Goal: Transaction & Acquisition: Purchase product/service

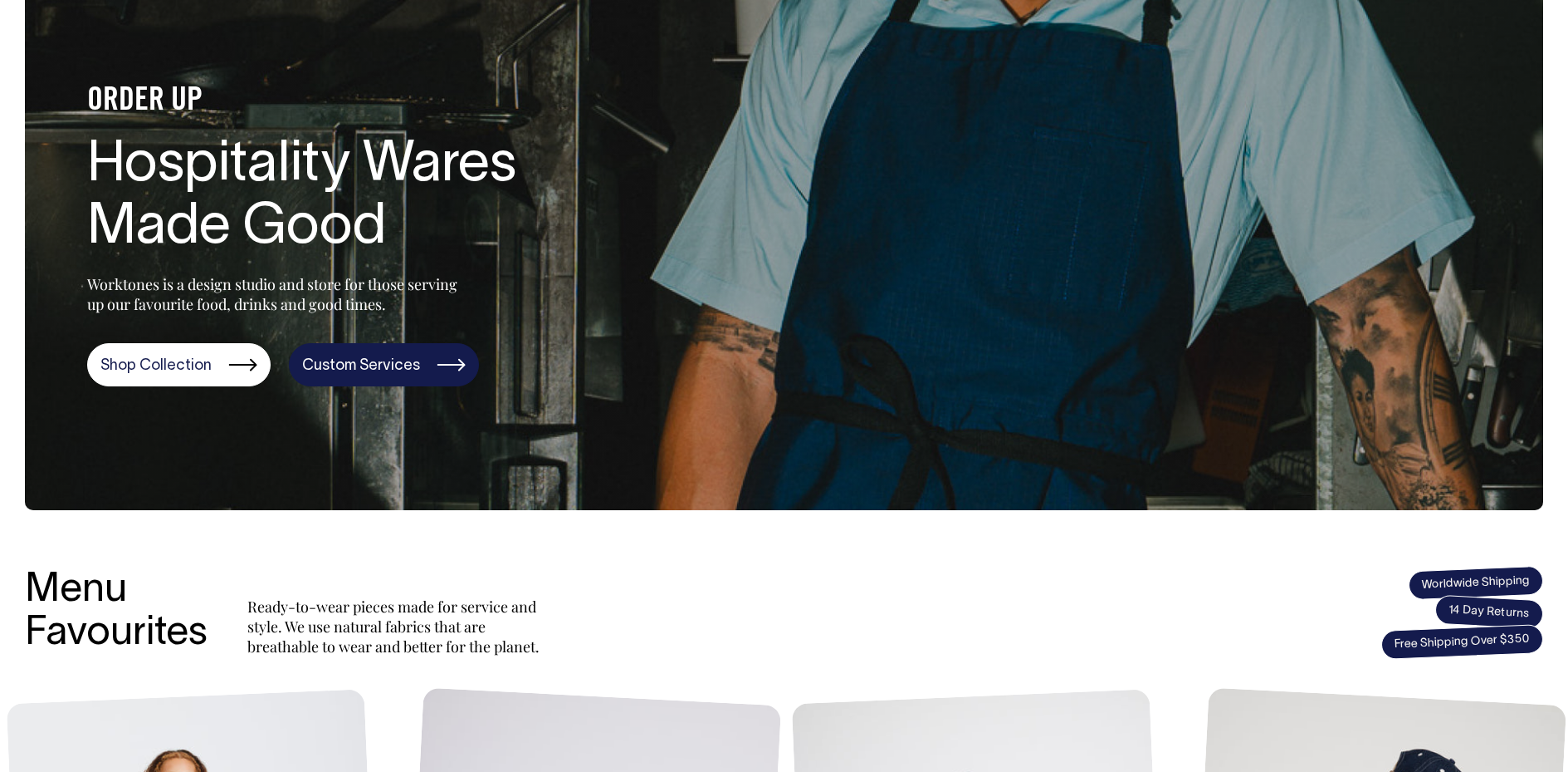
click at [338, 366] on link "Custom Services" at bounding box center [383, 365] width 190 height 44
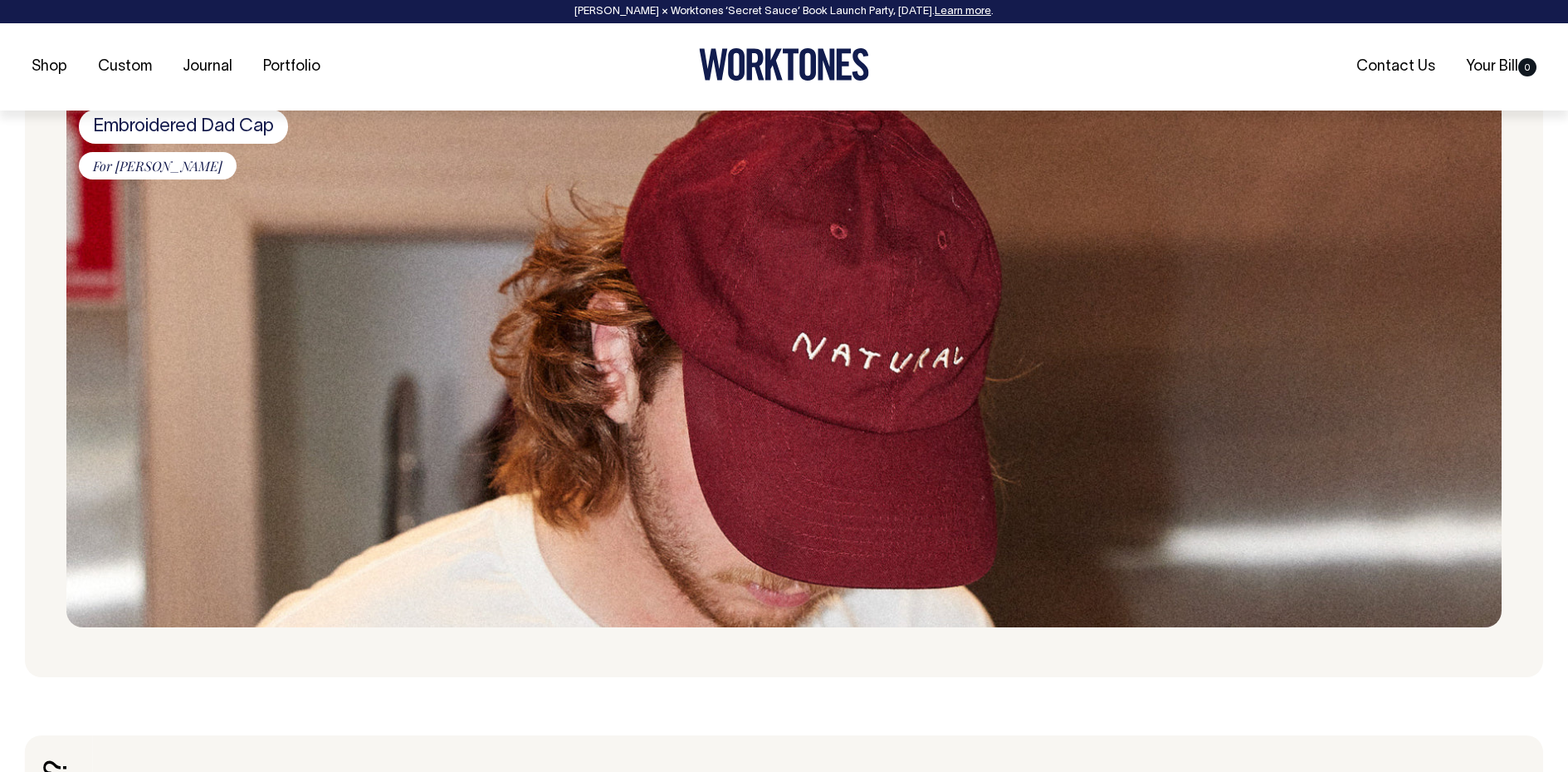
scroll to position [1994, 0]
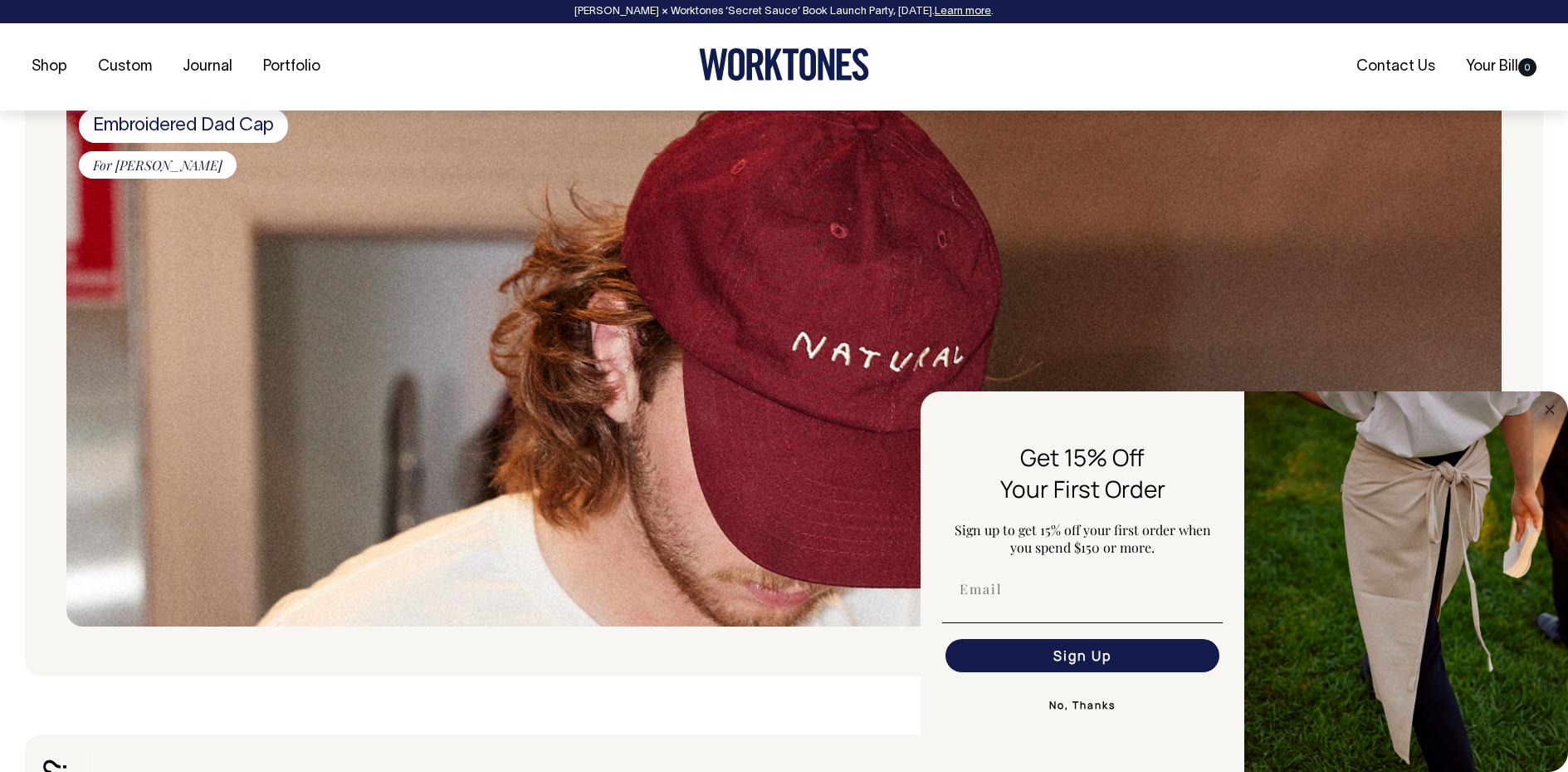
drag, startPoint x: 1545, startPoint y: 406, endPoint x: 1012, endPoint y: 350, distance: 535.9
click at [1545, 406] on circle "Close dialog" at bounding box center [1551, 409] width 19 height 19
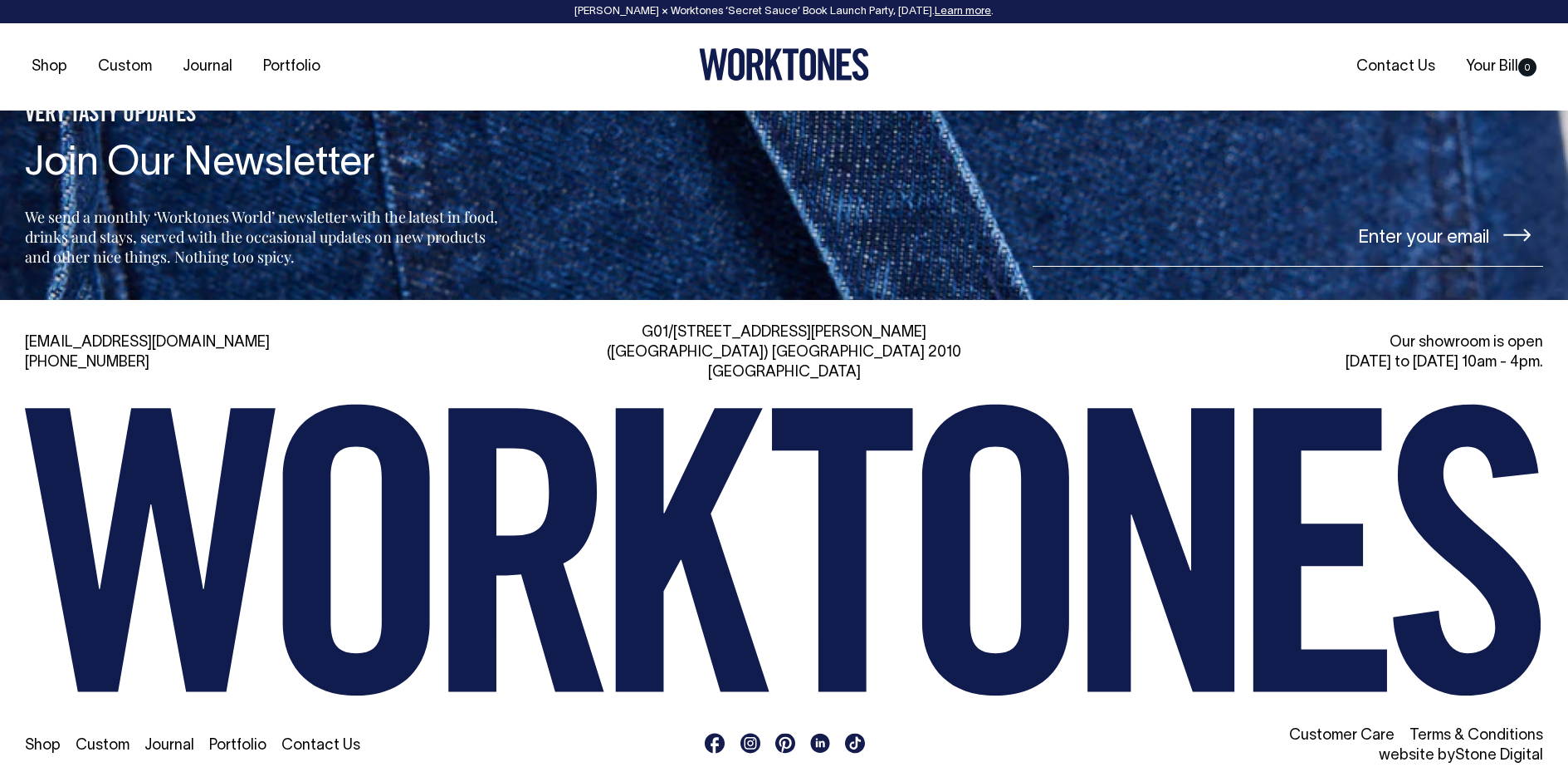
scroll to position [7311, 0]
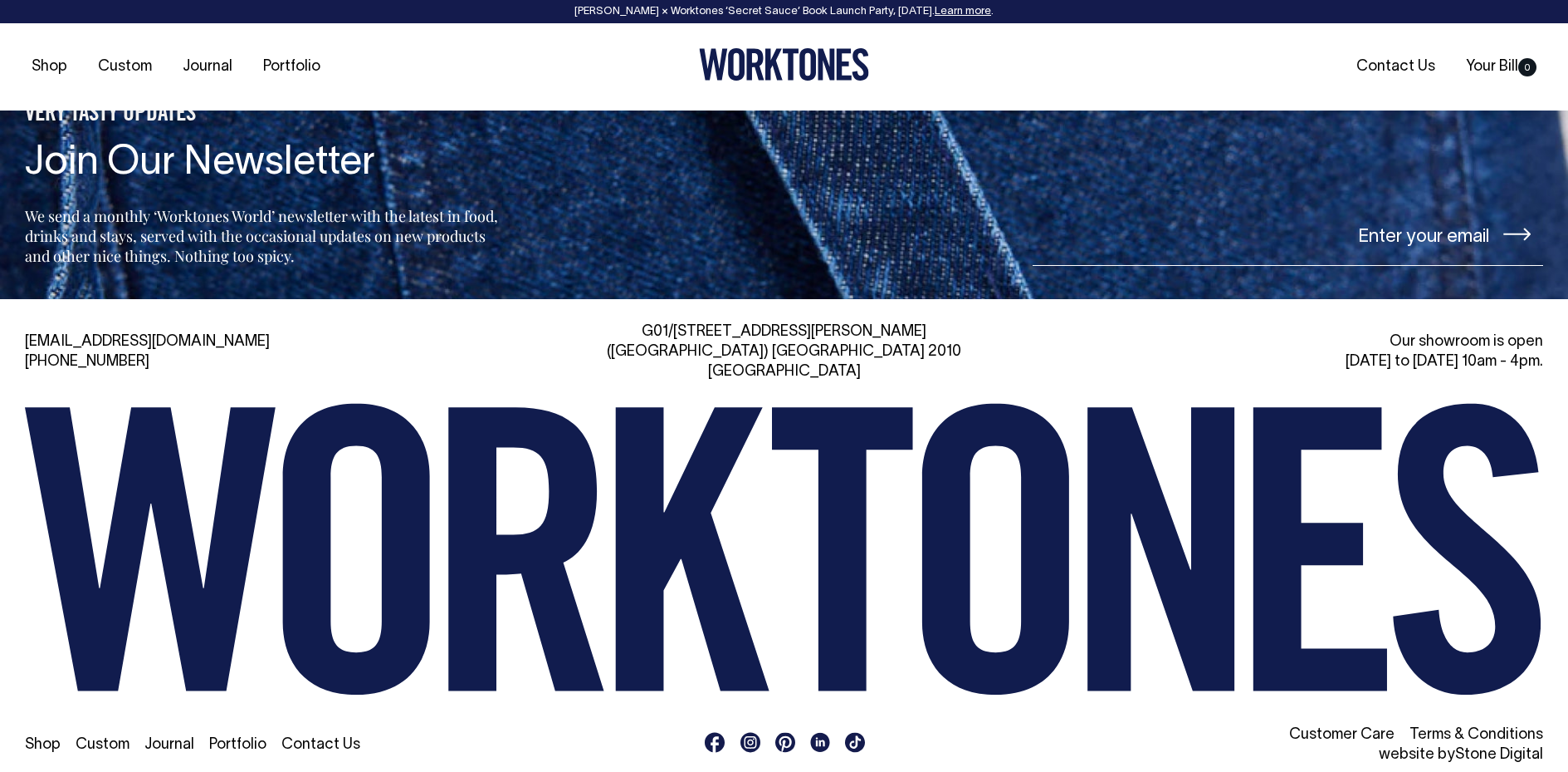
click at [27, 738] on link "Shop" at bounding box center [43, 745] width 36 height 14
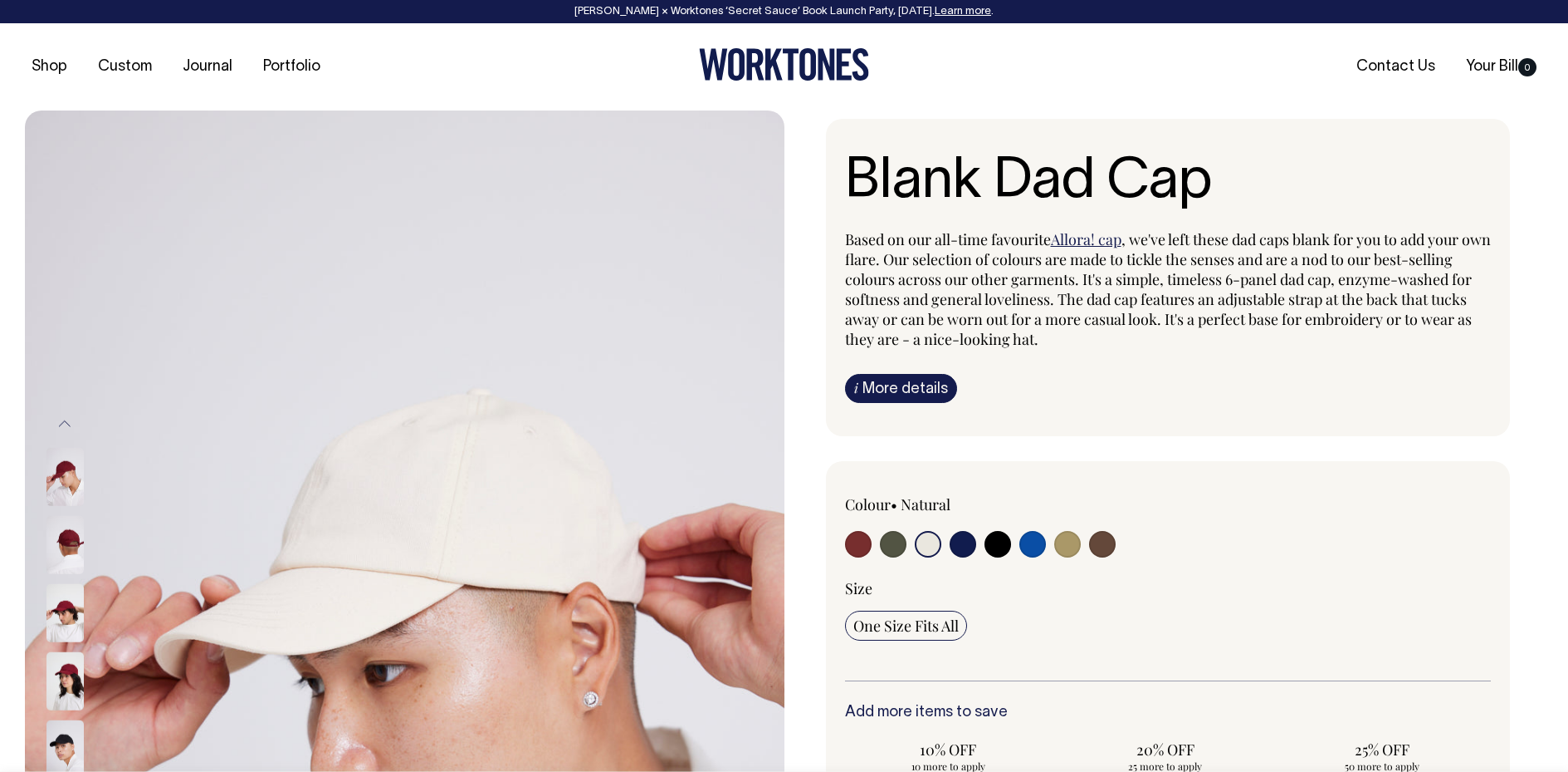
select select "Natural"
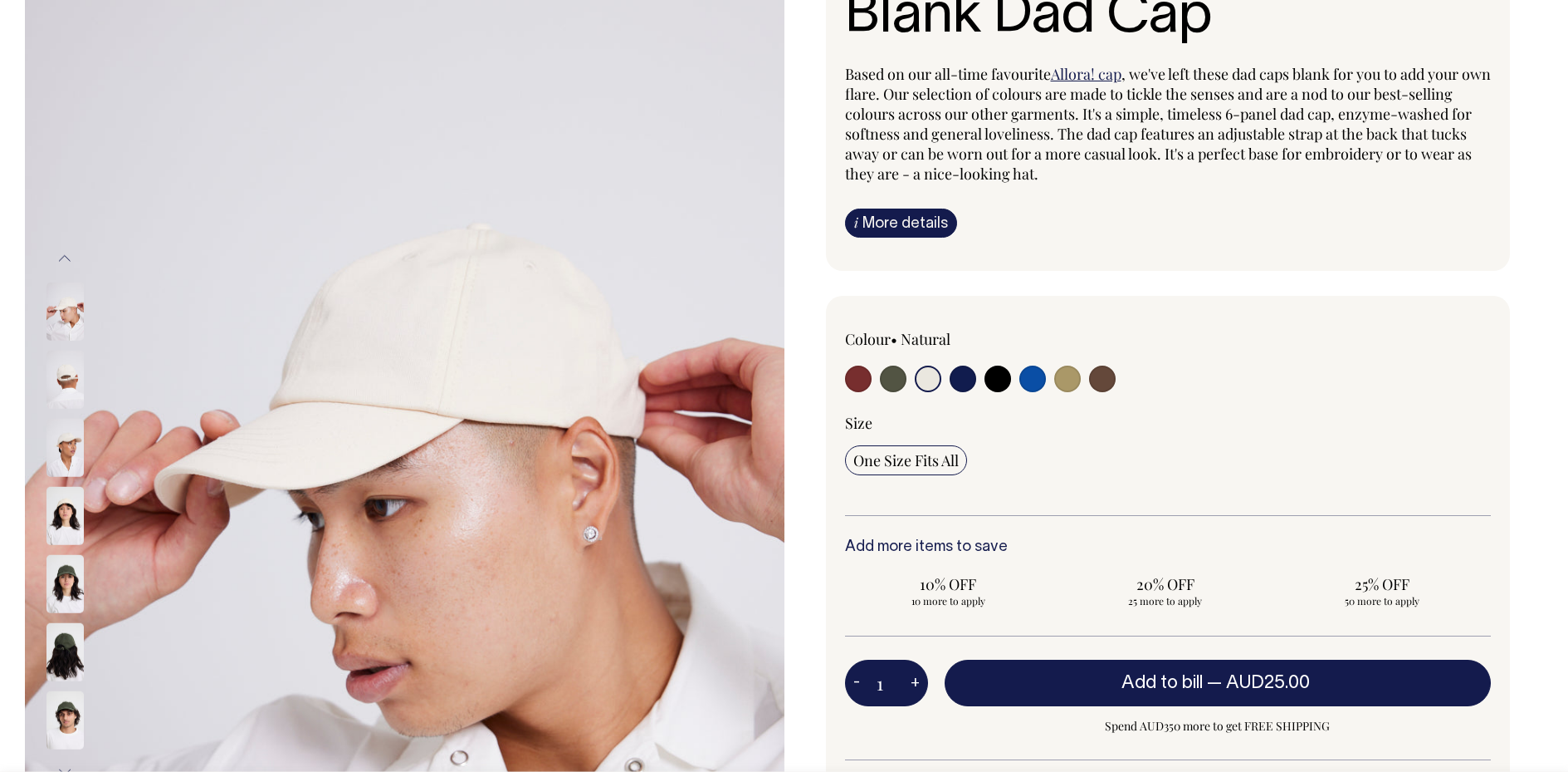
scroll to position [166, 0]
click at [859, 375] on input "radio" at bounding box center [859, 378] width 27 height 27
radio input "true"
select select "Burgundy"
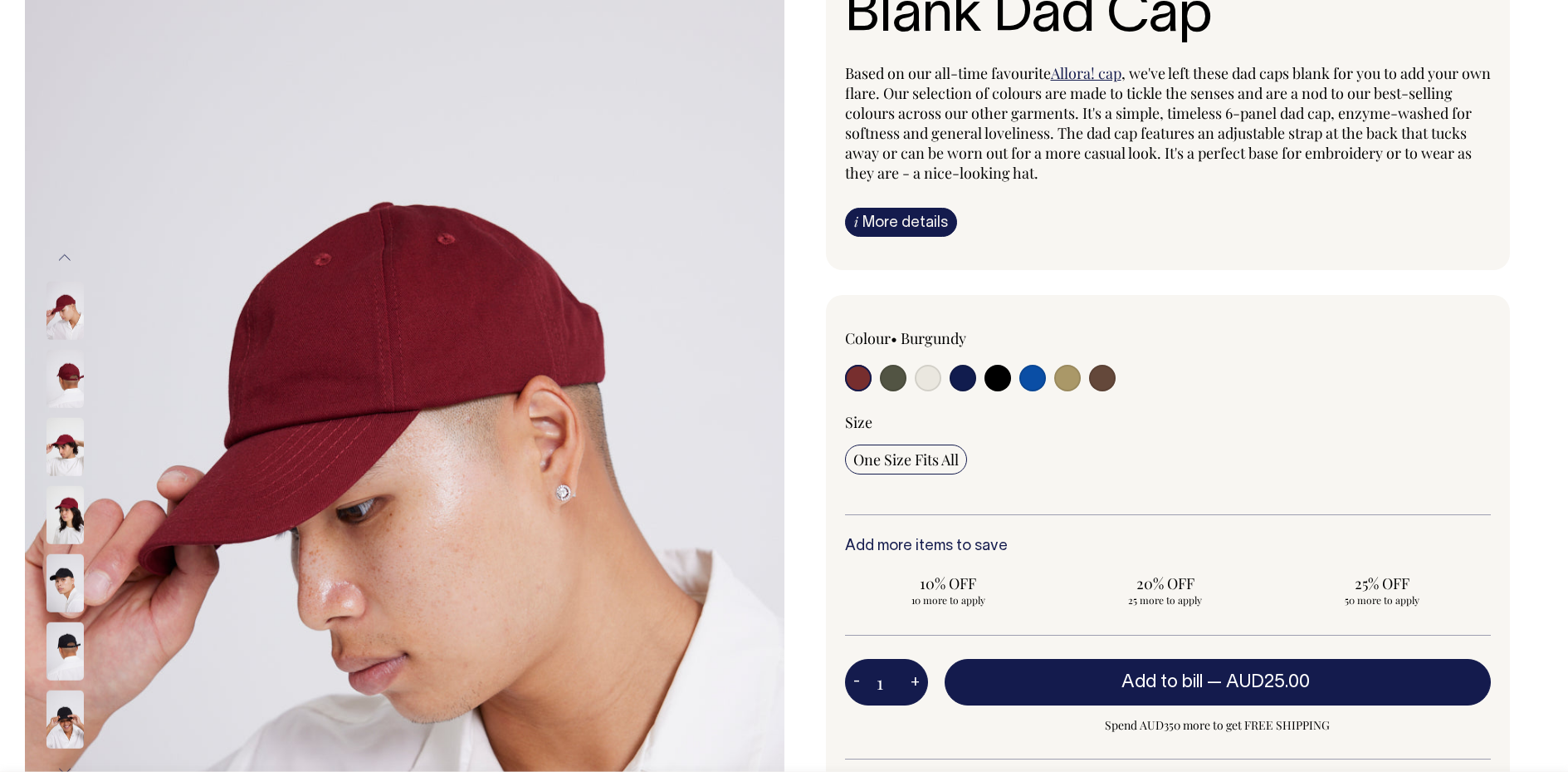
click at [926, 376] on input "radio" at bounding box center [928, 378] width 27 height 27
radio input "true"
select select "Natural"
